Goal: Transaction & Acquisition: Purchase product/service

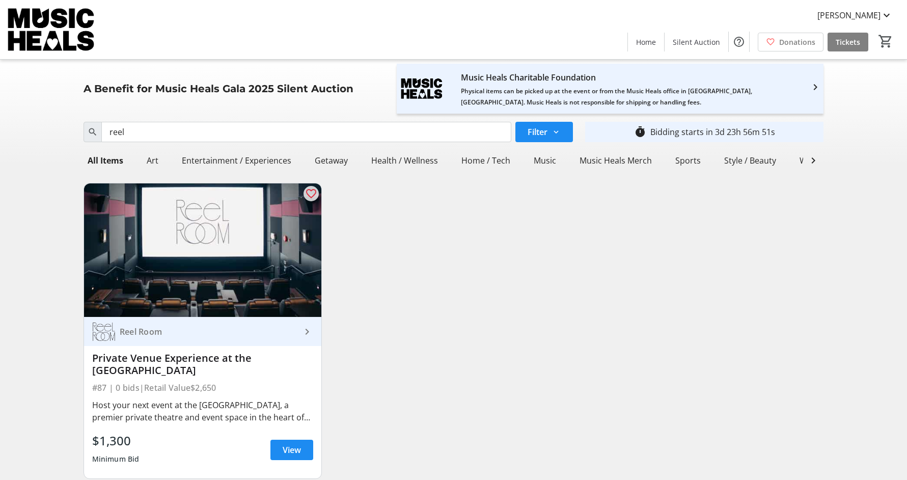
scroll to position [17, 0]
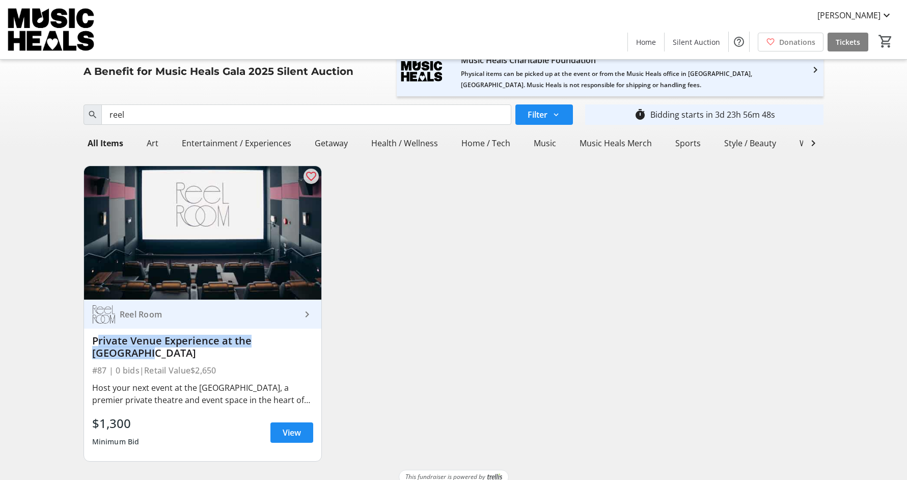
drag, startPoint x: 309, startPoint y: 338, endPoint x: 90, endPoint y: 342, distance: 219.1
click at [90, 342] on div "Reel Room keyboard_arrow_right Private Venue Experience at the [GEOGRAPHIC_DATA…" at bounding box center [203, 380] width 238 height 161
copy div "Private Venue Experience at the [GEOGRAPHIC_DATA]"
click at [289, 426] on span "View" at bounding box center [292, 432] width 18 height 12
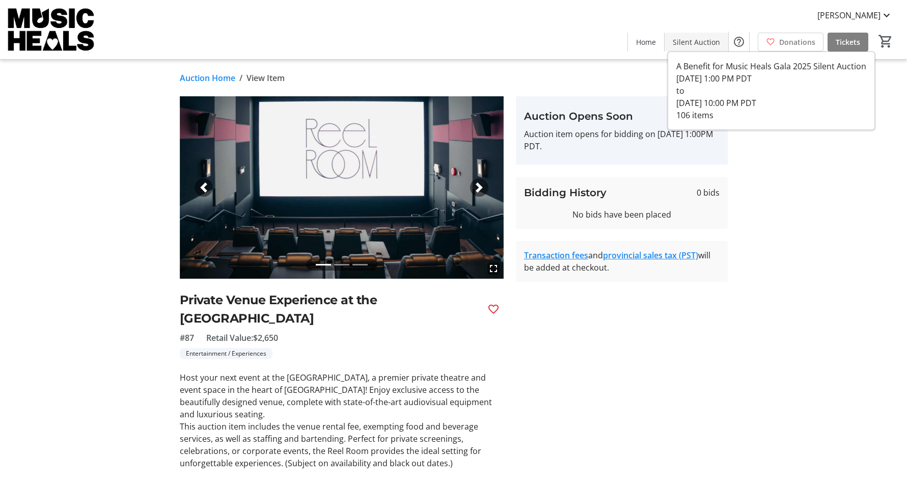
click at [705, 33] on span at bounding box center [697, 42] width 64 height 24
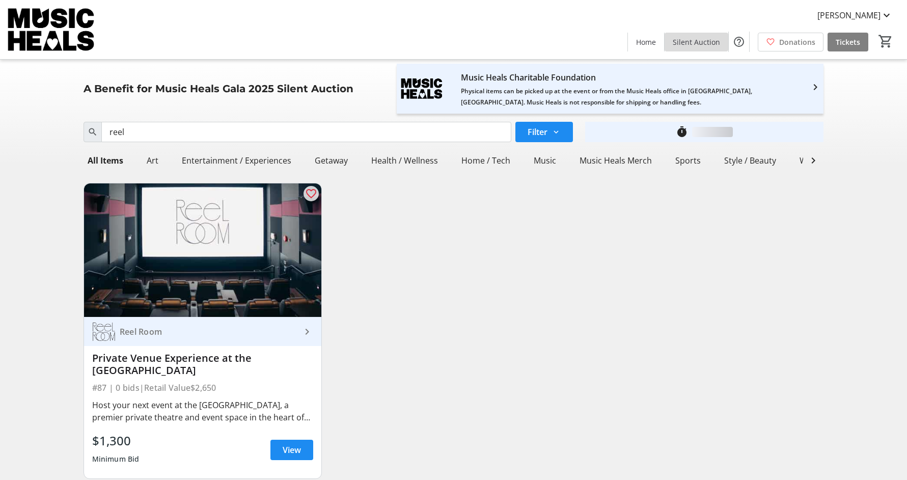
scroll to position [17, 0]
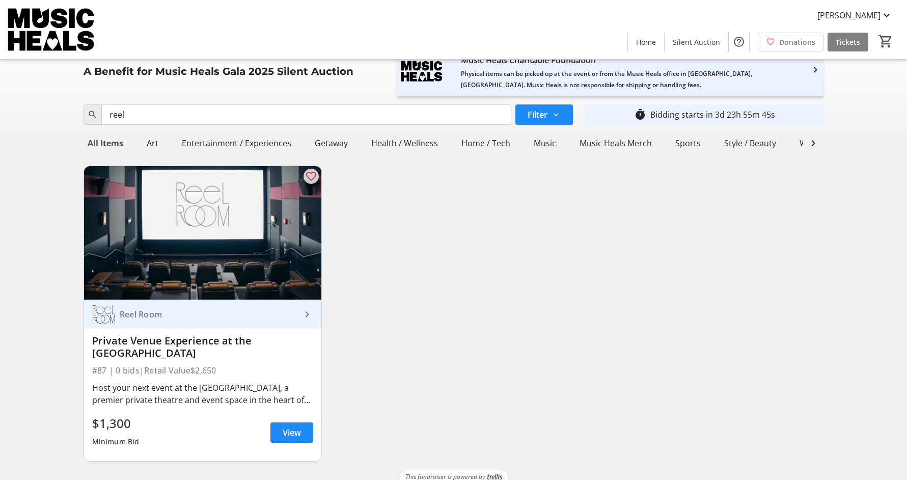
click at [116, 136] on div "All Items" at bounding box center [106, 143] width 44 height 20
click at [162, 100] on div "Search reel Filter timer_outline Bidding starts in 3d 23h 55m 43s" at bounding box center [453, 114] width 753 height 29
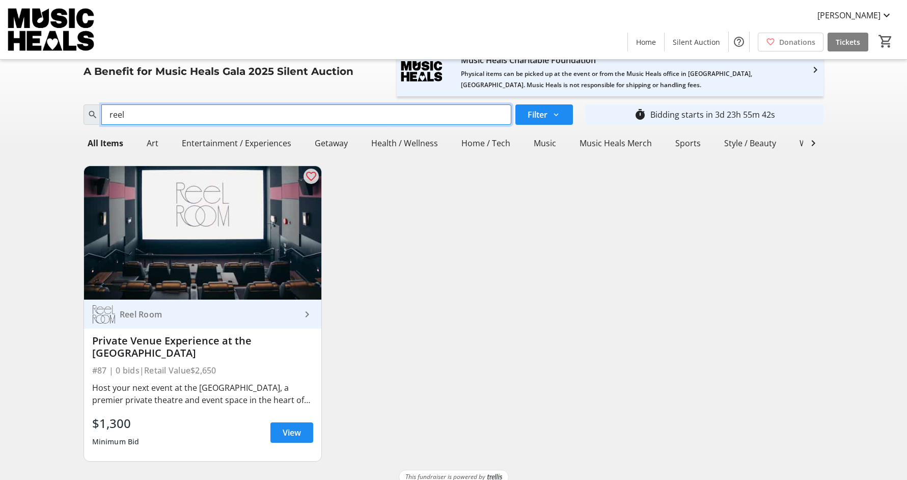
drag, startPoint x: 153, startPoint y: 117, endPoint x: 46, endPoint y: 110, distance: 107.2
click at [46, 110] on div "Search reel Filter timer_outline Bidding starts in 3d 23h 55m 42s All Items Art…" at bounding box center [453, 284] width 903 height 369
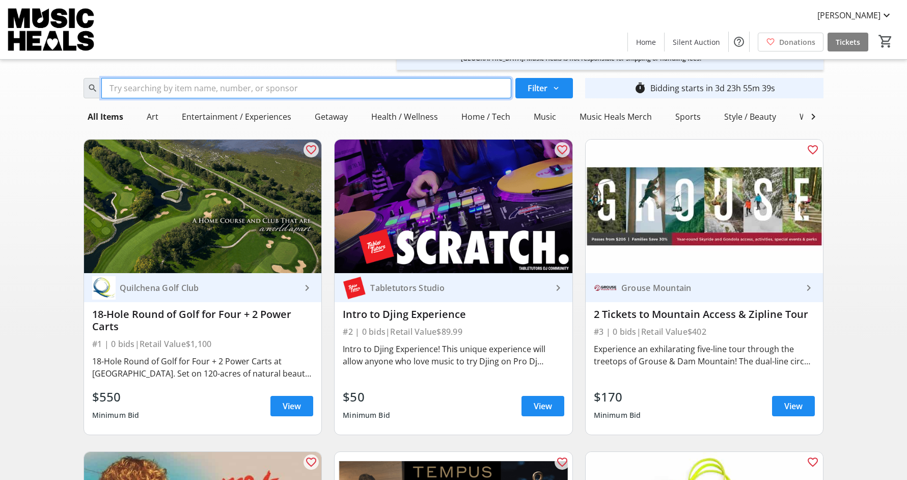
scroll to position [0, 0]
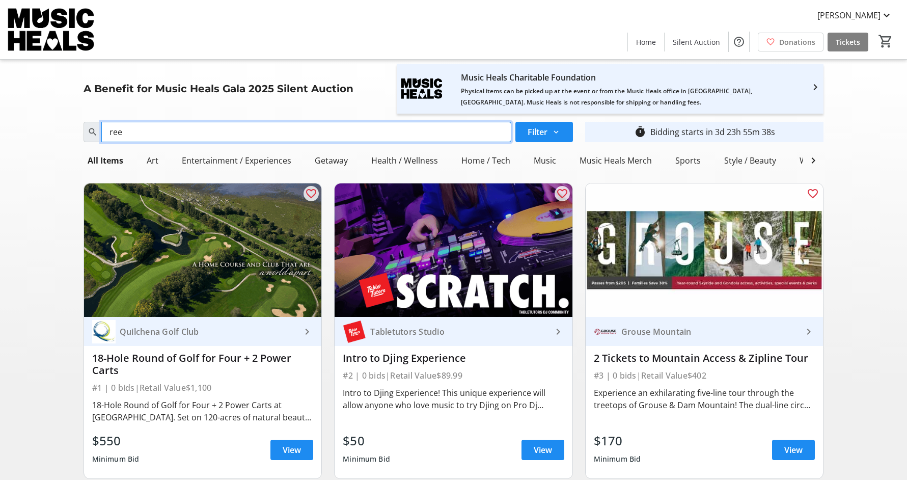
type input "reel"
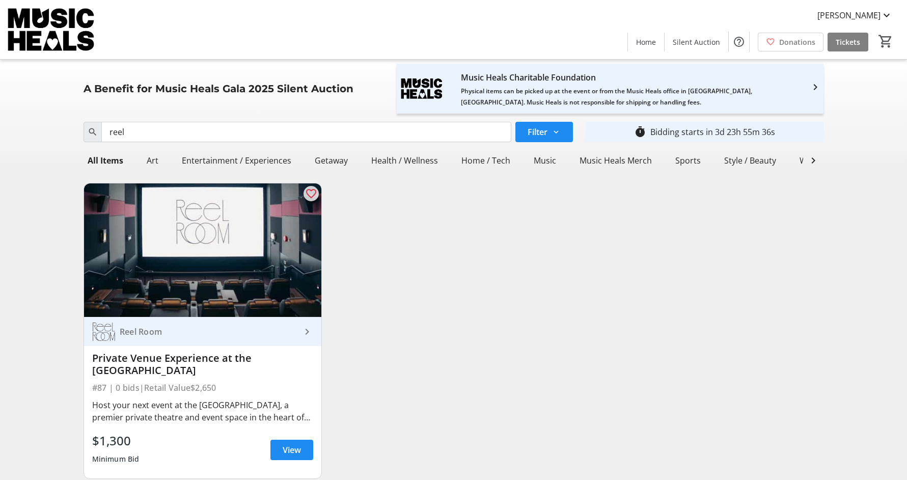
click at [54, 221] on div "Search reel Filter timer_outline Bidding starts in 3d 23h 55m 36s All Items Art…" at bounding box center [453, 302] width 903 height 369
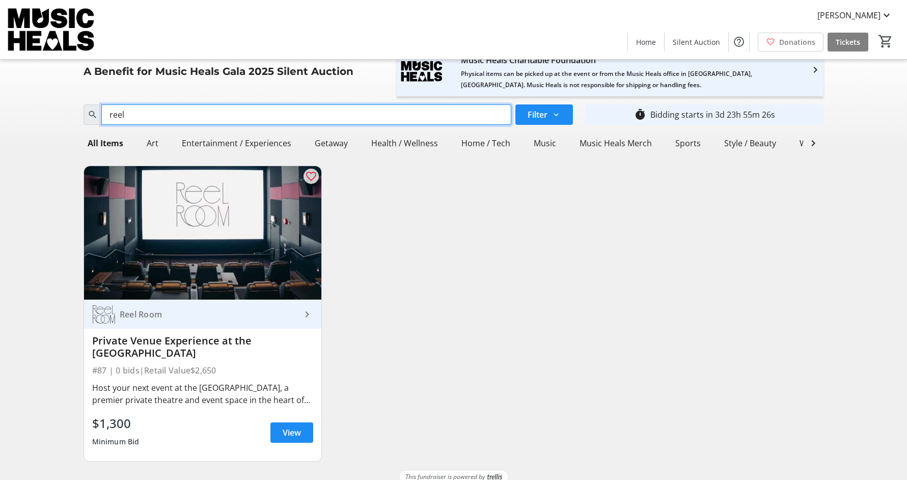
drag, startPoint x: 135, startPoint y: 117, endPoint x: 70, endPoint y: 113, distance: 64.8
click at [70, 113] on div "Search reel Filter timer_outline Bidding starts in 3d 23h 55m 26s All Items Art…" at bounding box center [453, 284] width 903 height 369
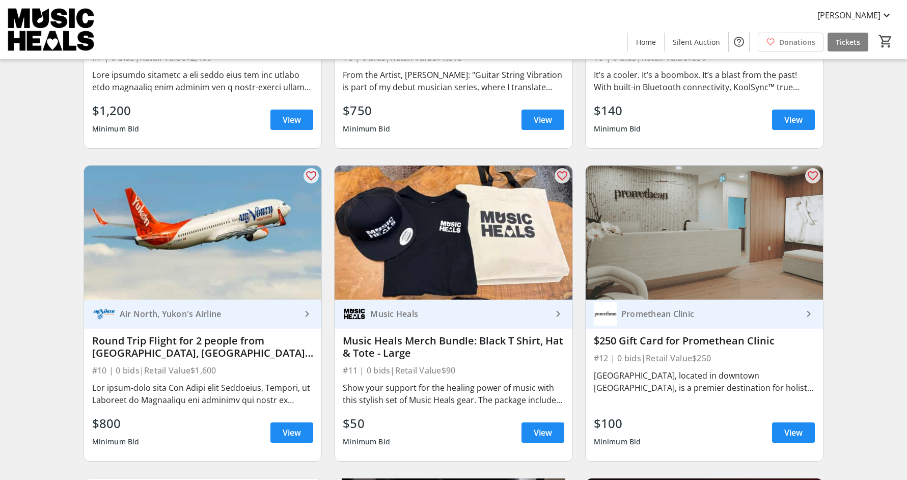
scroll to position [960, 0]
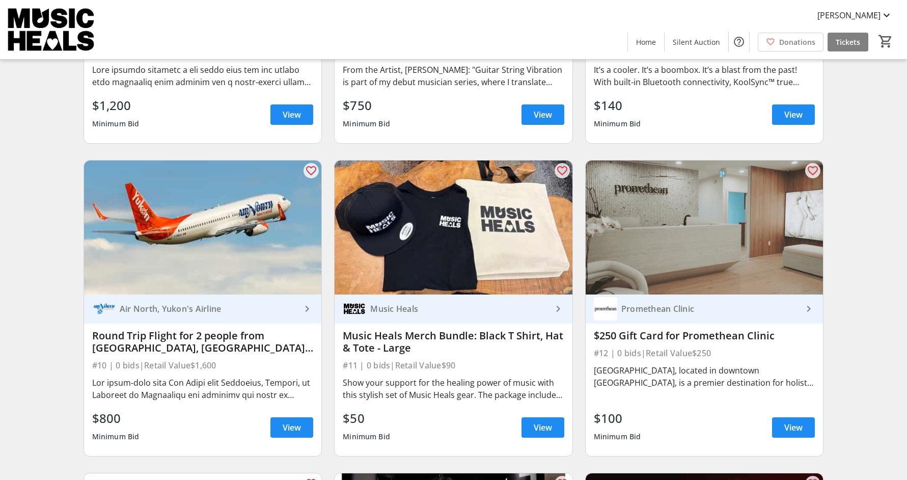
drag, startPoint x: 417, startPoint y: 350, endPoint x: 344, endPoint y: 337, distance: 74.0
click at [344, 337] on div "Music Heals Merch Bundle: Black T Shirt, Hat & Tote - Large" at bounding box center [454, 342] width 222 height 24
copy div "Music Heals Merch Bundle: Black T Shirt, Hat & Tote - Large"
click at [537, 422] on span "View" at bounding box center [543, 427] width 18 height 12
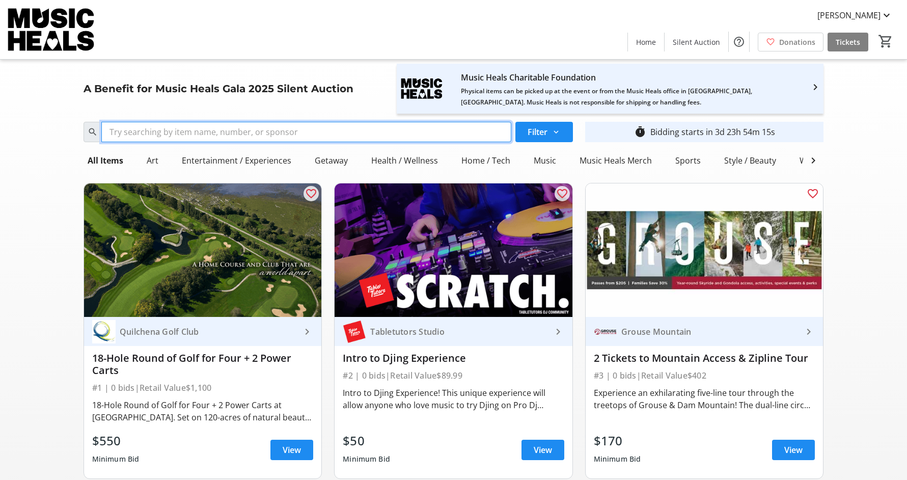
click at [208, 128] on input "Search" at bounding box center [306, 132] width 410 height 20
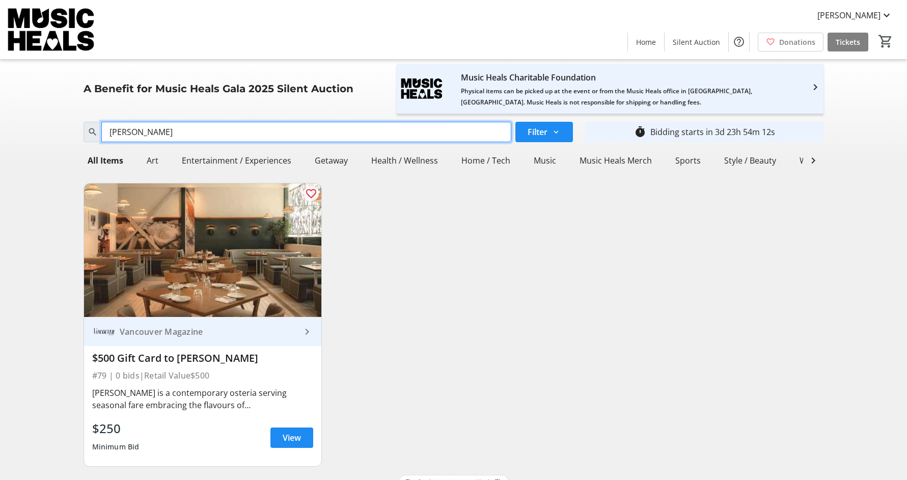
scroll to position [17, 0]
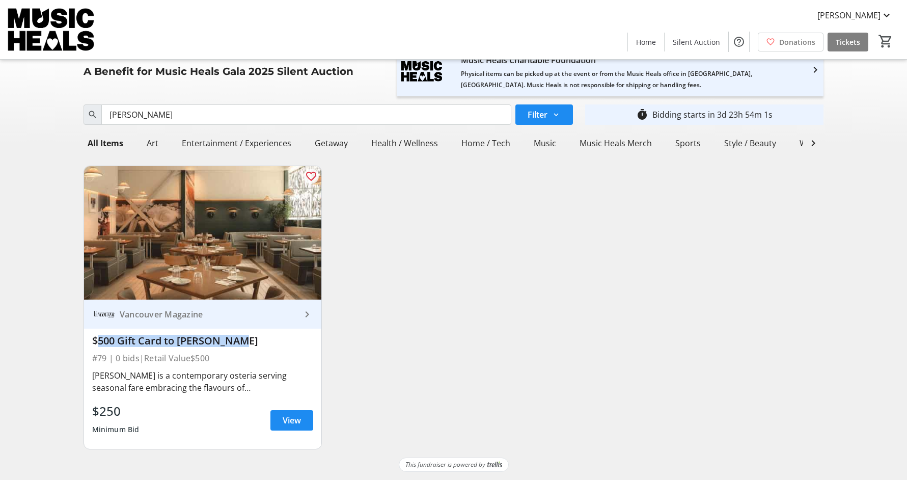
drag, startPoint x: 234, startPoint y: 343, endPoint x: 85, endPoint y: 342, distance: 148.8
click at [85, 342] on div "Vancouver Magazine keyboard_arrow_right $500 Gift Card to [PERSON_NAME] #79 | 0…" at bounding box center [203, 374] width 238 height 149
copy div "$500 Gift Card to [PERSON_NAME]"
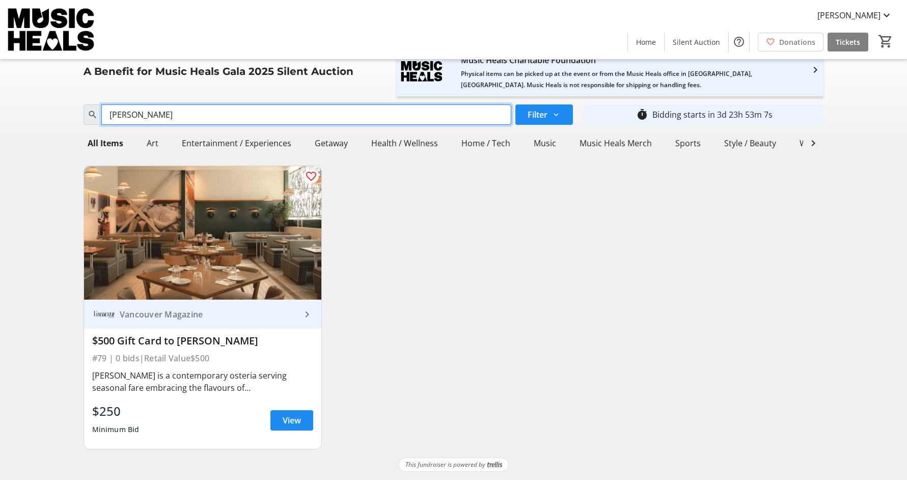
drag, startPoint x: 282, startPoint y: 112, endPoint x: 82, endPoint y: 110, distance: 199.7
click at [82, 110] on div "Search [PERSON_NAME]" at bounding box center [328, 114] width 502 height 20
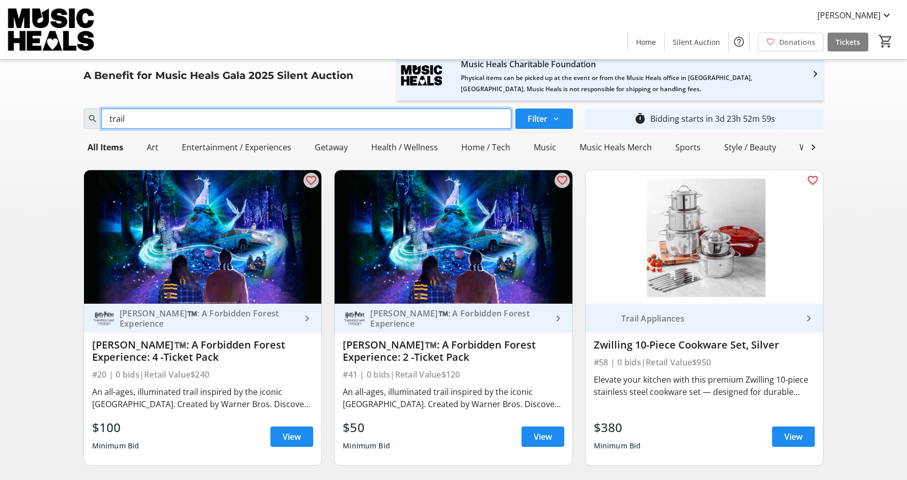
scroll to position [43, 0]
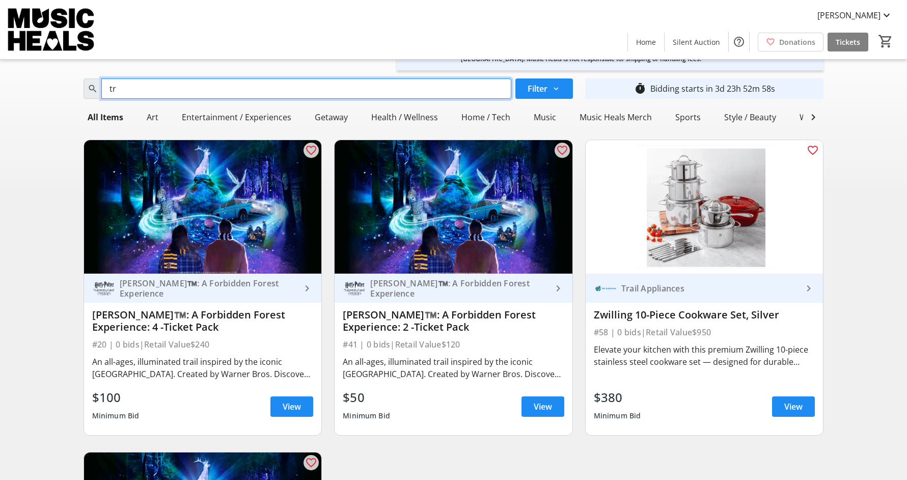
type input "t"
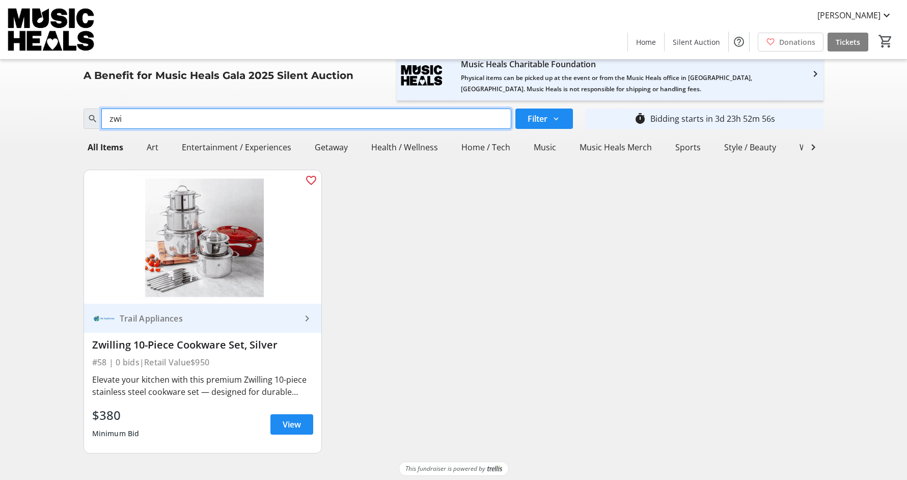
scroll to position [17, 0]
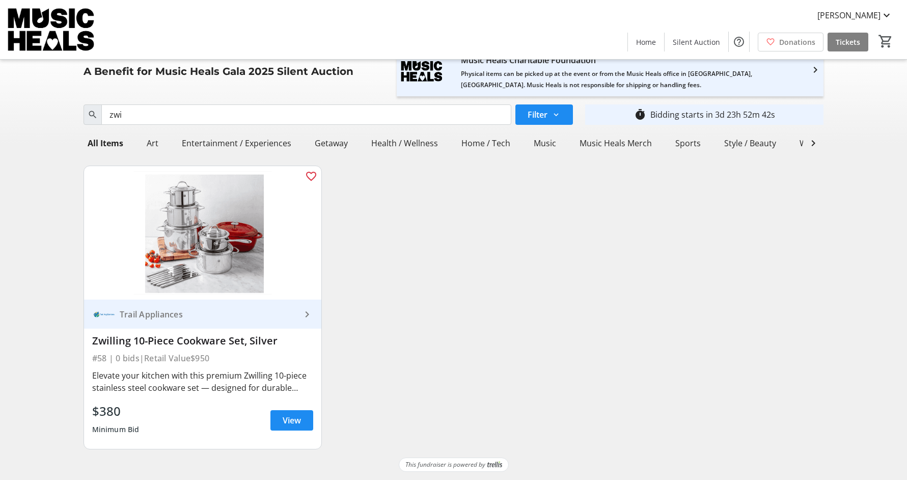
drag, startPoint x: 280, startPoint y: 343, endPoint x: 93, endPoint y: 345, distance: 187.5
click at [93, 345] on div "Zwilling 10-Piece Cookware Set, Silver" at bounding box center [203, 341] width 222 height 12
copy div "Zwilling 10-Piece Cookware Set, Silver"
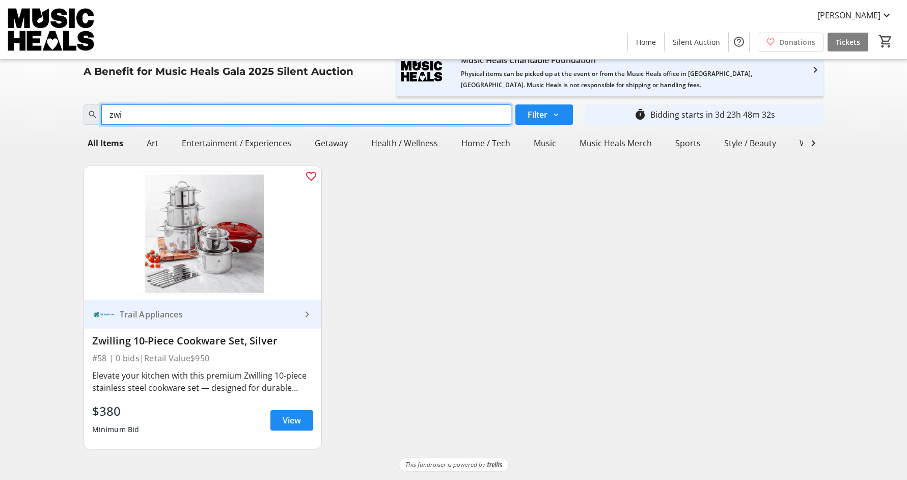
drag, startPoint x: 200, startPoint y: 114, endPoint x: 43, endPoint y: 112, distance: 156.9
click at [43, 112] on div "Search zwi Filter timer_outline Bidding starts in 3d 23h 48m 32s All Items Art …" at bounding box center [453, 278] width 903 height 357
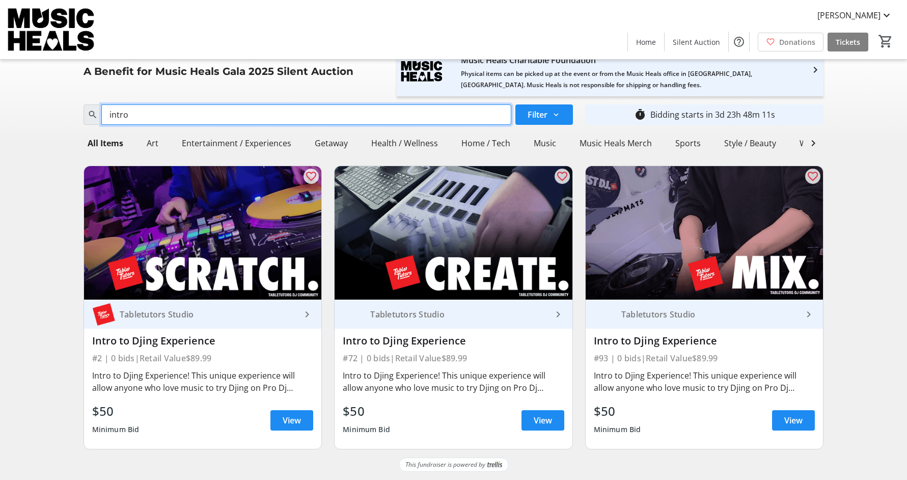
type input "intro"
drag, startPoint x: 171, startPoint y: 119, endPoint x: 90, endPoint y: 118, distance: 81.5
click at [90, 118] on div "intro" at bounding box center [298, 114] width 428 height 20
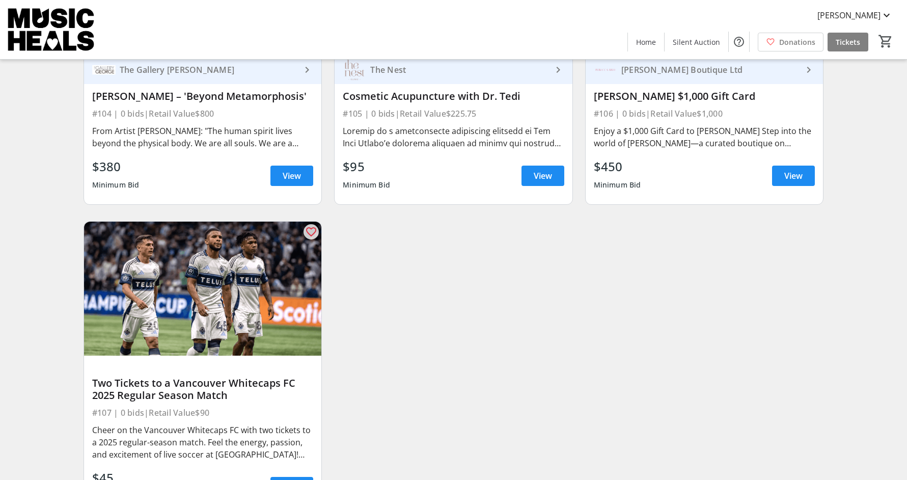
scroll to position [10929, 0]
